Goal: Navigation & Orientation: Find specific page/section

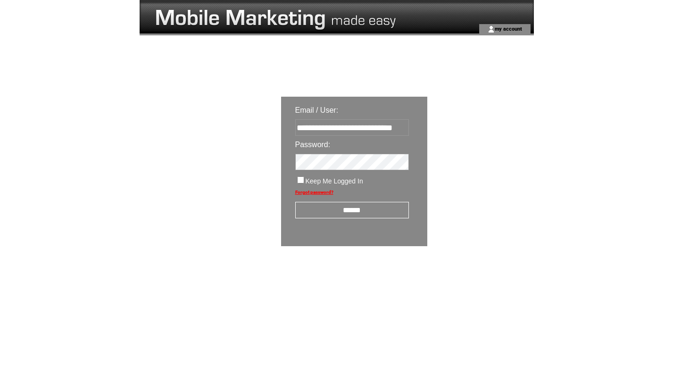
click at [358, 211] on input "******" at bounding box center [352, 210] width 114 height 17
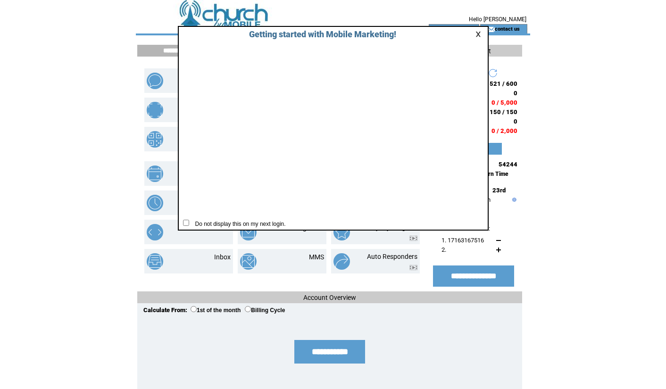
click at [480, 36] on link at bounding box center [480, 34] width 8 height 6
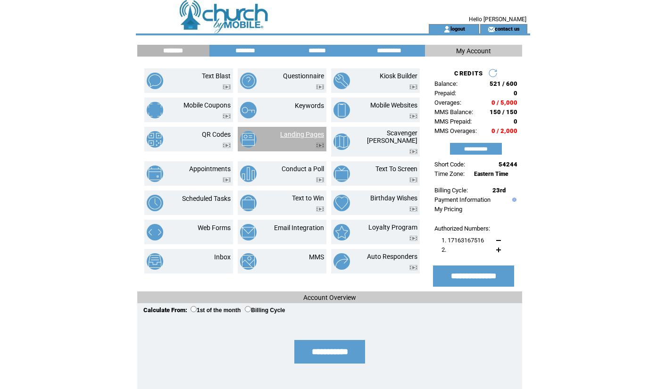
click at [306, 136] on link "Landing Pages" at bounding box center [302, 135] width 44 height 8
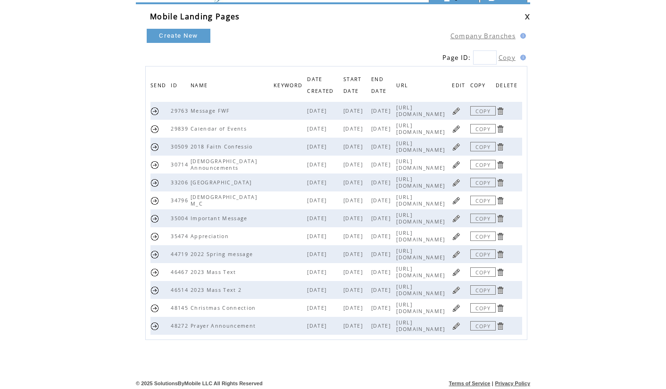
scroll to position [40, 0]
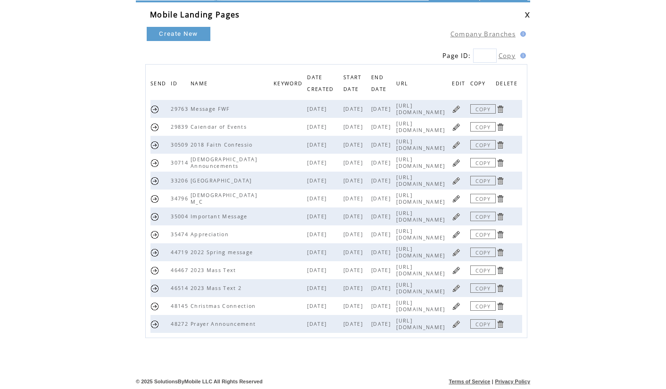
click at [461, 284] on link at bounding box center [456, 288] width 9 height 9
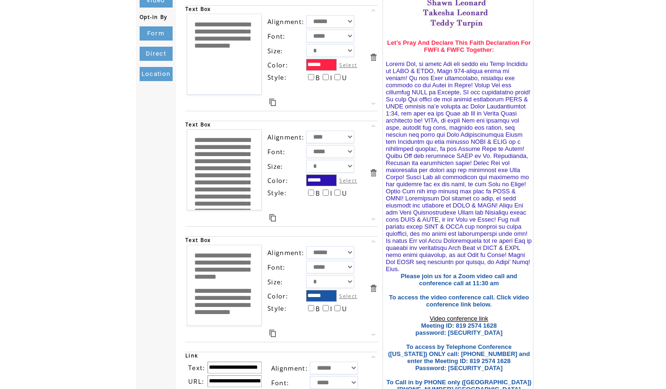
scroll to position [453, 0]
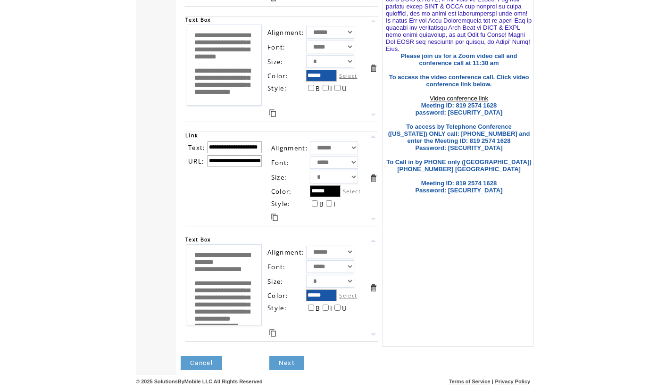
click at [283, 363] on link "Next" at bounding box center [286, 363] width 34 height 14
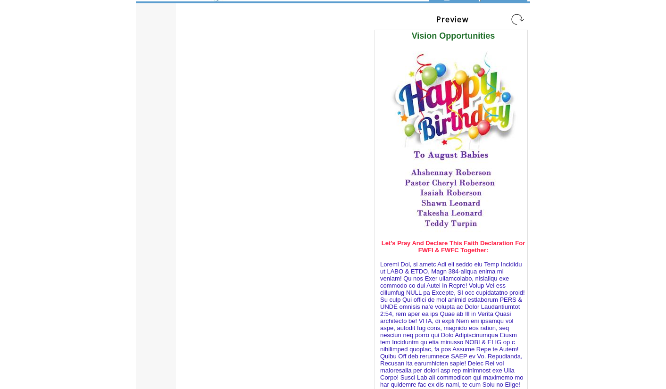
scroll to position [323, 0]
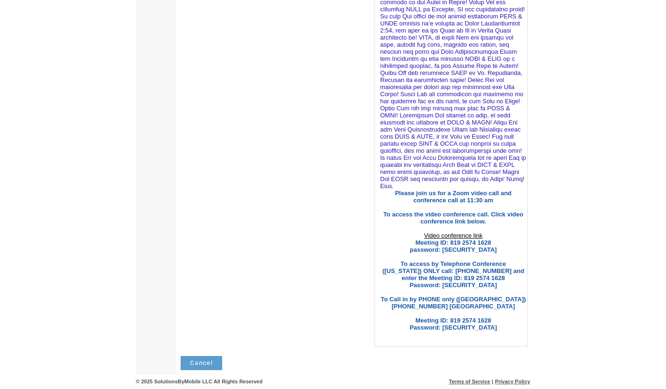
click at [208, 367] on link "Cancel" at bounding box center [202, 363] width 42 height 14
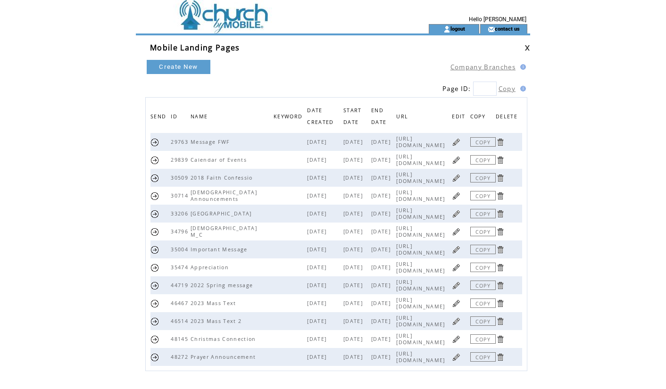
click at [461, 321] on link at bounding box center [456, 321] width 9 height 9
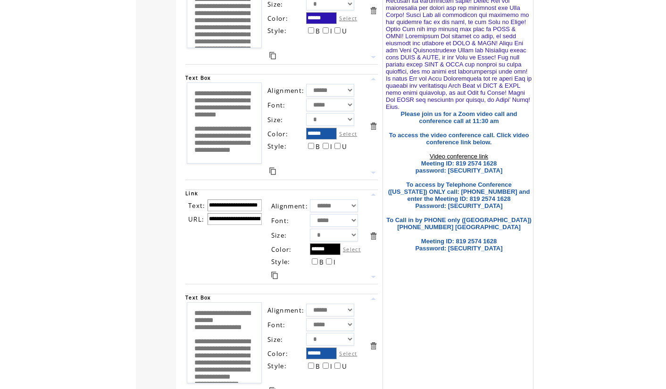
scroll to position [453, 0]
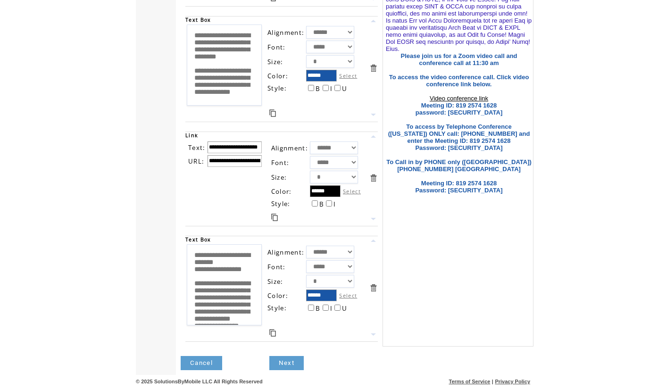
click at [199, 362] on link "Cancel" at bounding box center [202, 363] width 42 height 14
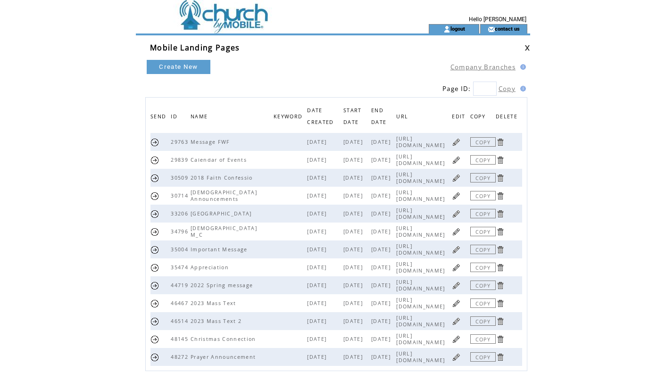
click at [527, 50] on link at bounding box center [528, 48] width 6 height 6
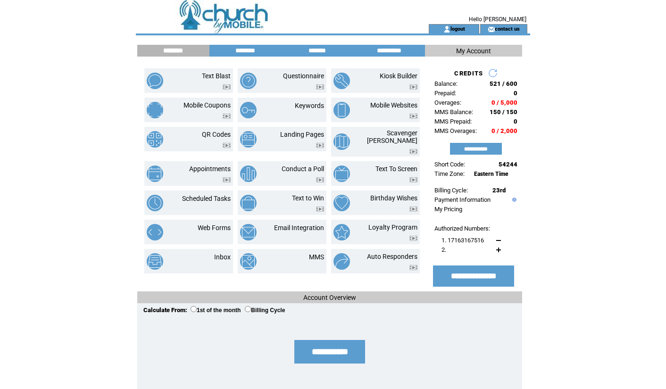
scroll to position [2, 0]
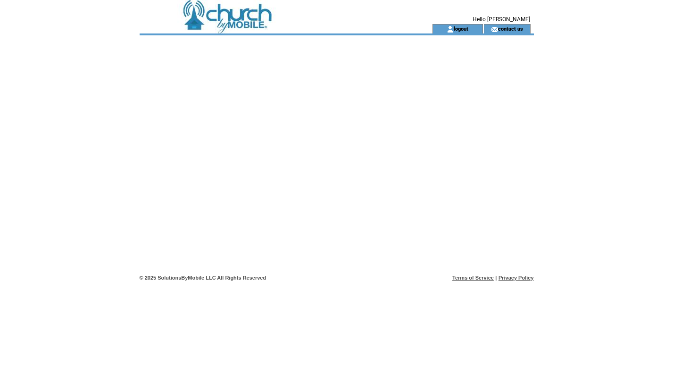
click at [228, 22] on td at bounding box center [269, 12] width 259 height 24
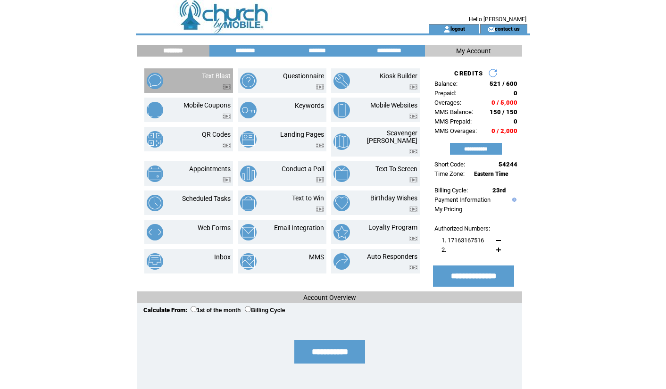
click at [214, 77] on link "Text Blast" at bounding box center [216, 76] width 29 height 8
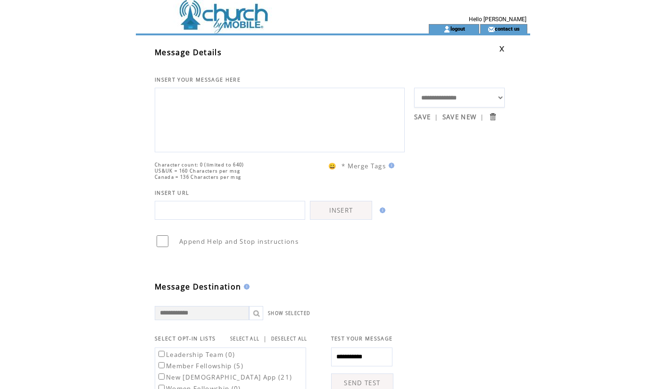
click at [501, 100] on select "**********" at bounding box center [459, 98] width 91 height 20
select select "*****"
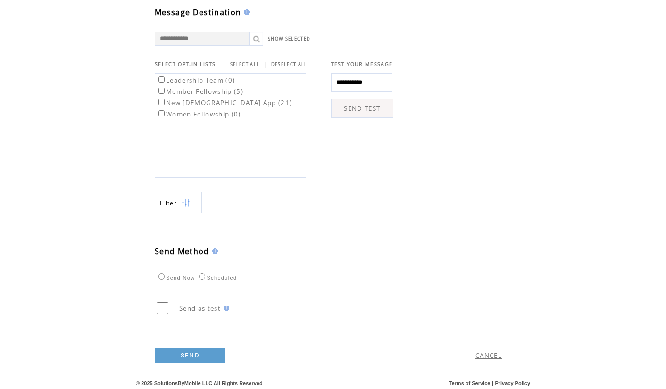
scroll to position [291, 0]
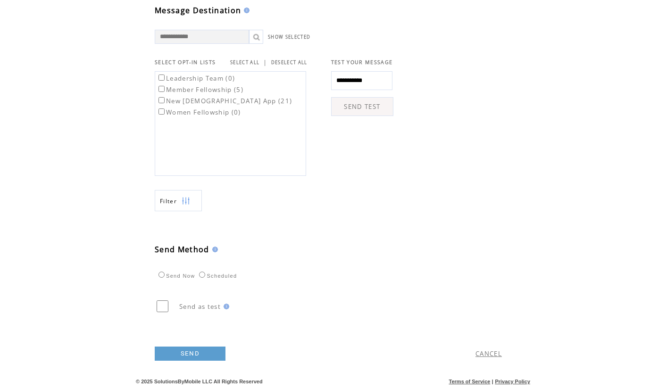
click at [207, 352] on link "SEND" at bounding box center [190, 354] width 71 height 14
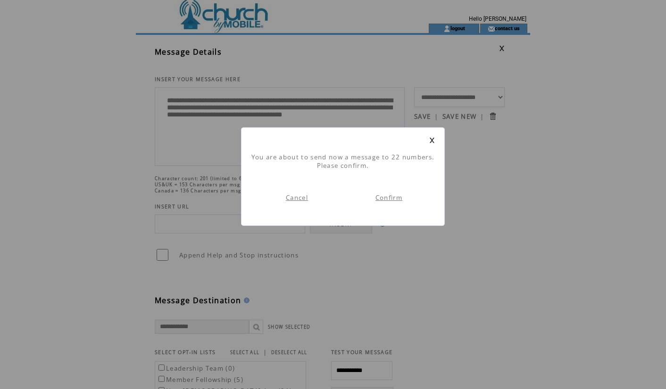
scroll to position [0, 0]
click at [388, 197] on link "Confirm" at bounding box center [389, 197] width 27 height 8
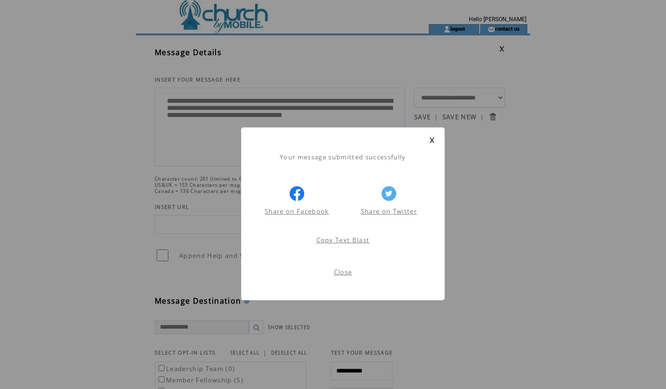
scroll to position [0, 0]
click at [435, 138] on link at bounding box center [432, 140] width 6 height 6
